Goal: Task Accomplishment & Management: Manage account settings

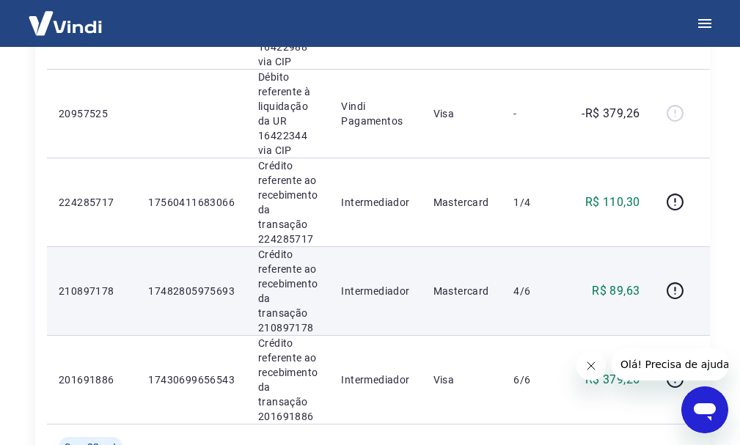
scroll to position [440, 0]
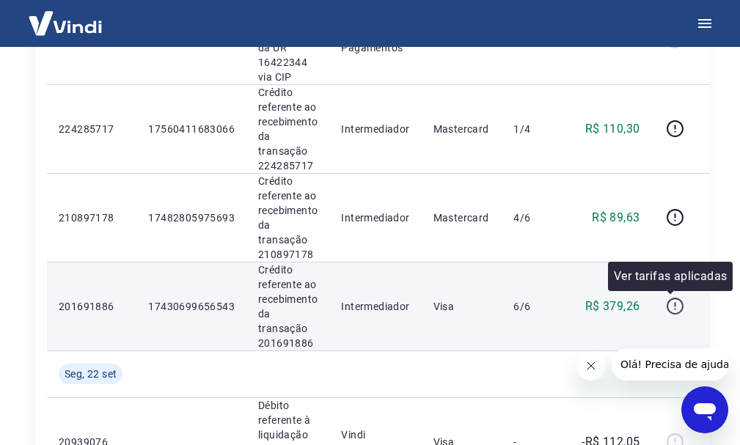
click at [674, 309] on icon "button" at bounding box center [675, 306] width 18 height 18
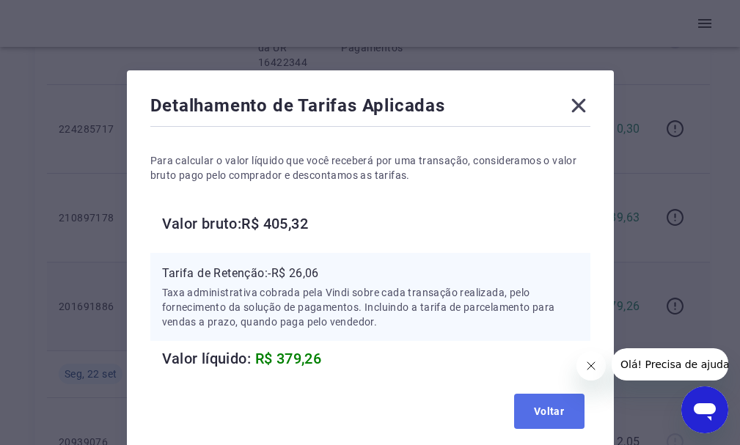
click at [548, 412] on button "Voltar" at bounding box center [549, 411] width 70 height 35
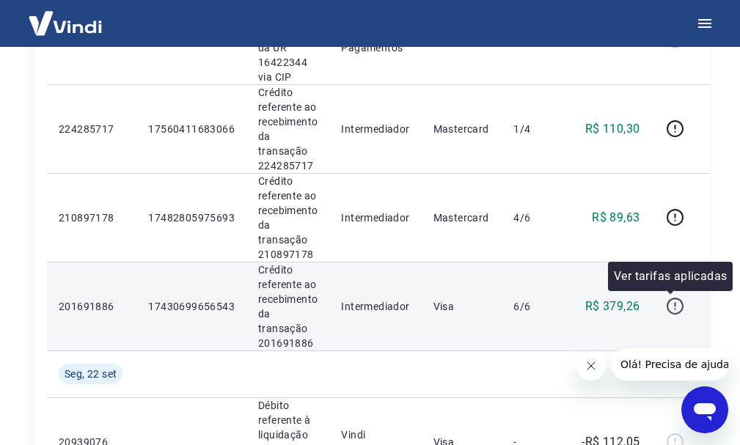
click at [674, 305] on icon "button" at bounding box center [674, 304] width 1 height 4
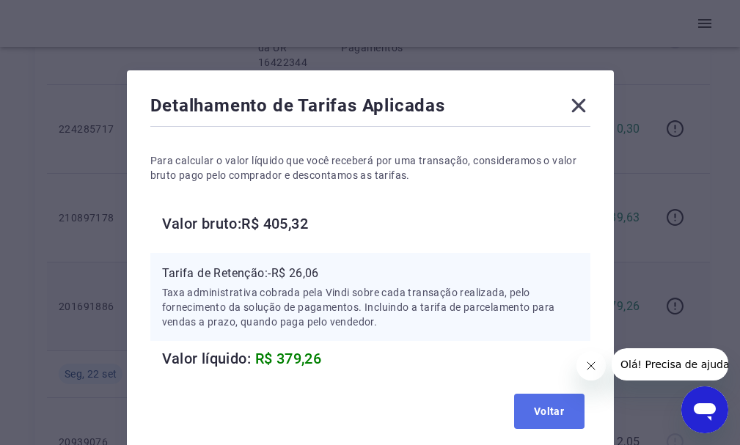
click at [575, 407] on button "Voltar" at bounding box center [549, 411] width 70 height 35
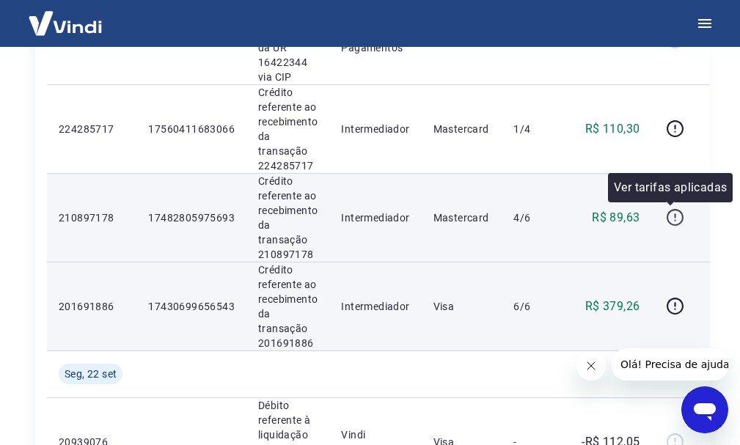
click at [668, 219] on icon "button" at bounding box center [675, 217] width 18 height 18
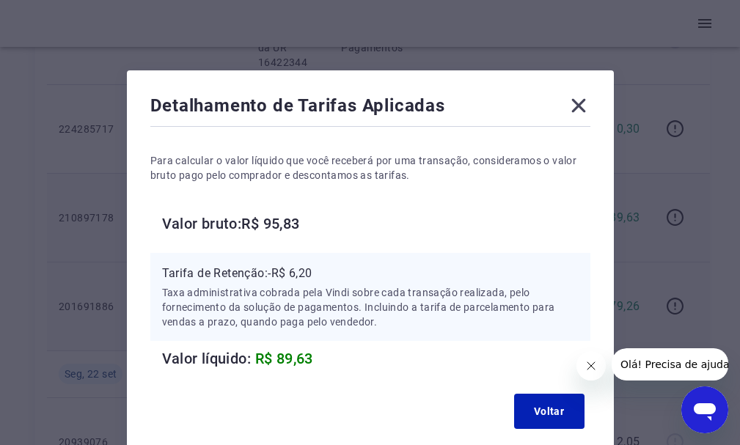
click at [587, 101] on icon at bounding box center [578, 105] width 23 height 23
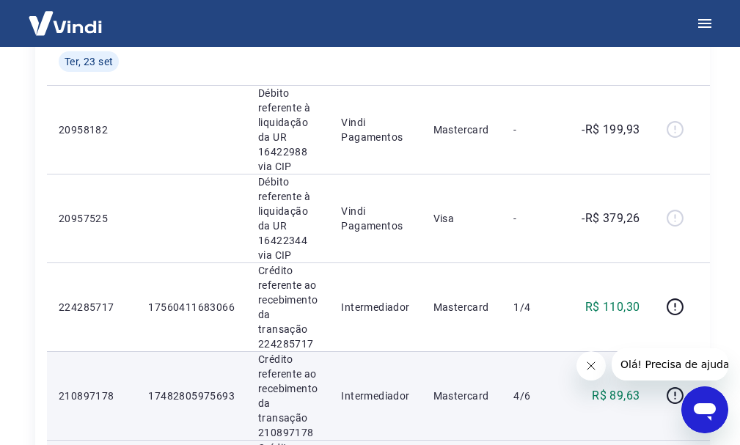
scroll to position [294, 0]
